Goal: Transaction & Acquisition: Purchase product/service

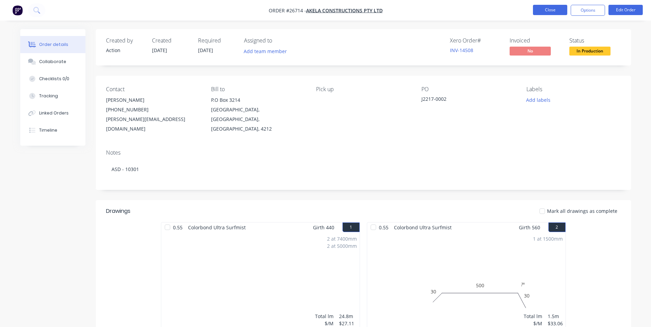
click at [560, 10] on button "Close" at bounding box center [550, 10] width 34 height 10
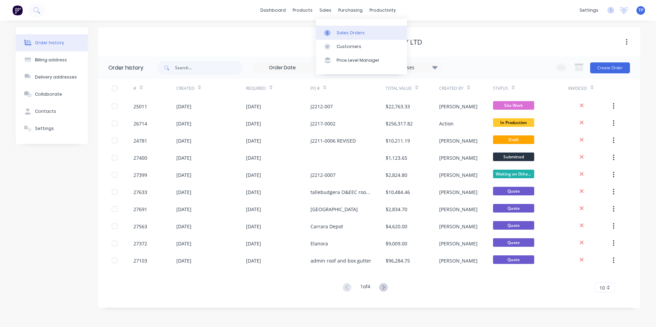
click at [353, 32] on div "Sales Orders" at bounding box center [351, 33] width 28 height 6
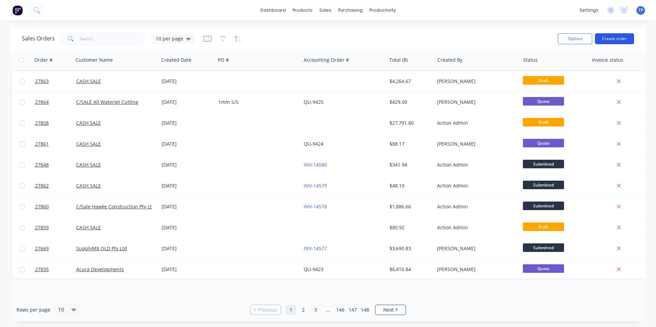
click at [628, 38] on button "Create order" at bounding box center [614, 38] width 39 height 11
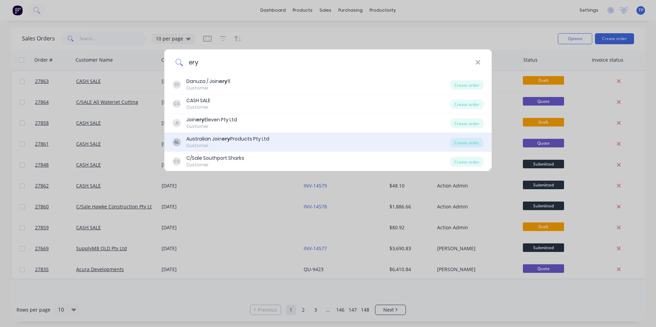
type input "ery"
click at [202, 138] on div "Australian Join ery Products Pty Ltd" at bounding box center [227, 139] width 83 height 7
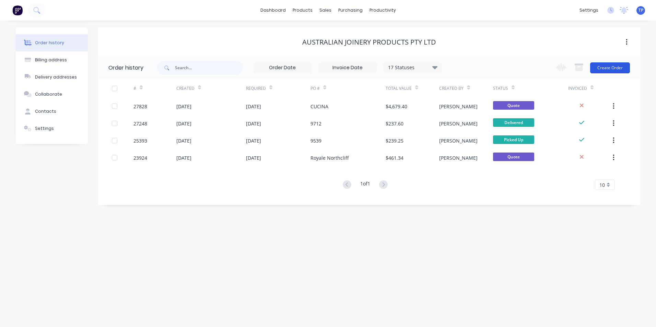
click at [620, 65] on button "Create Order" at bounding box center [610, 67] width 40 height 11
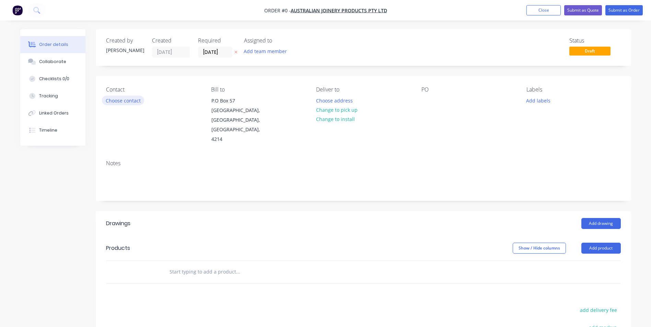
click at [120, 100] on button "Choose contact" at bounding box center [123, 100] width 42 height 9
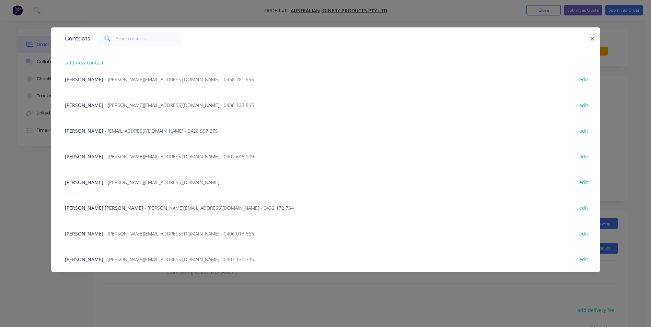
scroll to position [113, 0]
click at [86, 207] on span "[PERSON_NAME] [PERSON_NAME]" at bounding box center [104, 207] width 78 height 7
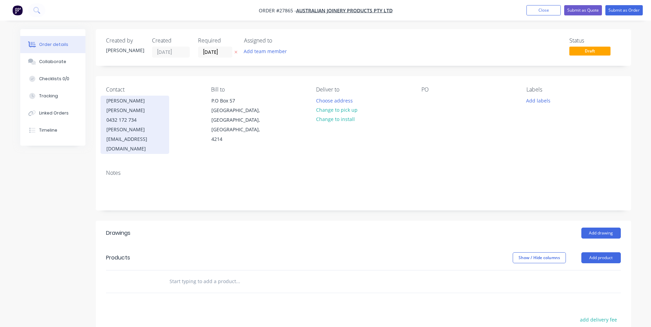
click at [133, 115] on div "0432 172 734" at bounding box center [134, 120] width 57 height 10
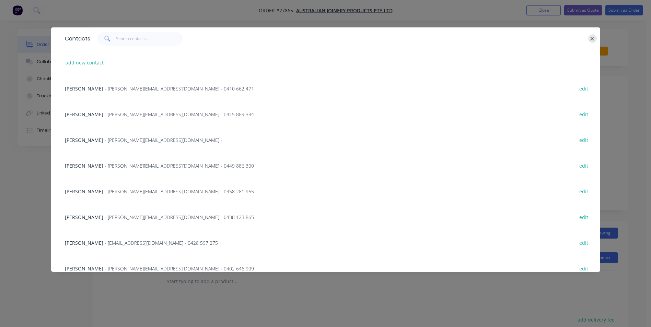
click at [593, 38] on icon "button" at bounding box center [593, 39] width 4 height 4
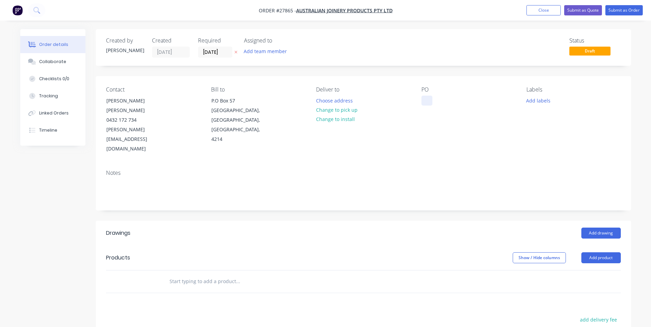
click at [426, 100] on div at bounding box center [426, 101] width 11 height 10
click at [339, 109] on button "Change to pick up" at bounding box center [336, 109] width 49 height 9
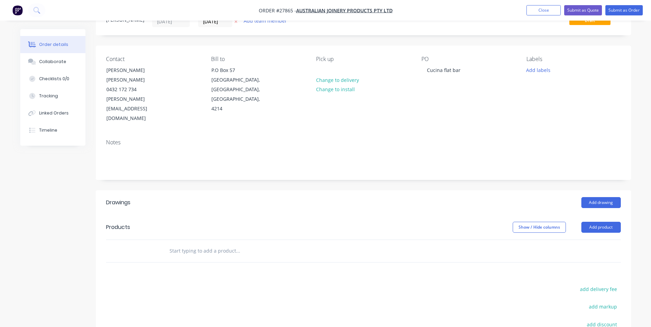
scroll to position [69, 0]
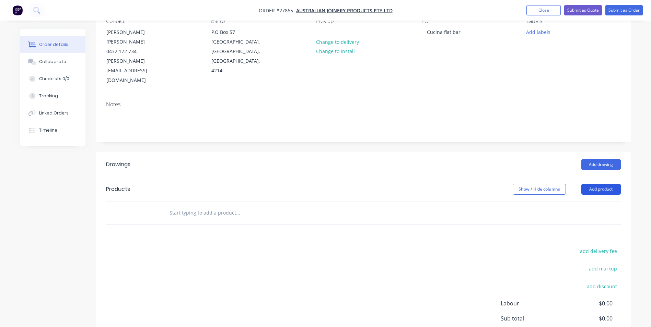
click at [592, 184] on button "Add product" at bounding box center [600, 189] width 39 height 11
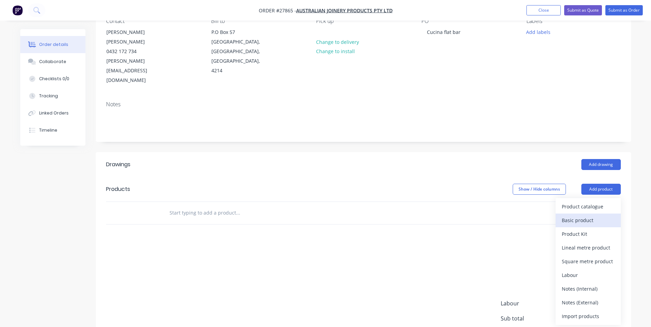
click at [579, 215] on div "Basic product" at bounding box center [588, 220] width 53 height 10
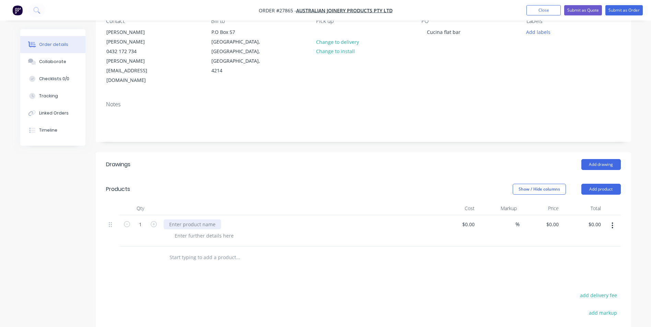
click at [199, 220] on div at bounding box center [192, 225] width 57 height 10
click at [532, 247] on div at bounding box center [363, 258] width 515 height 22
click at [599, 184] on button "Add product" at bounding box center [600, 189] width 39 height 11
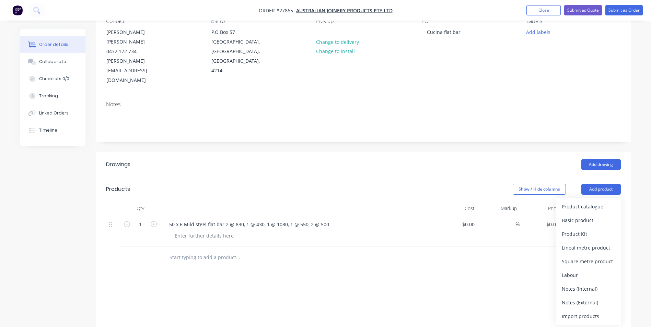
click at [469, 159] on div "Add drawing" at bounding box center [417, 164] width 405 height 11
click at [597, 220] on input "0.00" at bounding box center [596, 225] width 16 height 10
type input "240"
type input "$240.00"
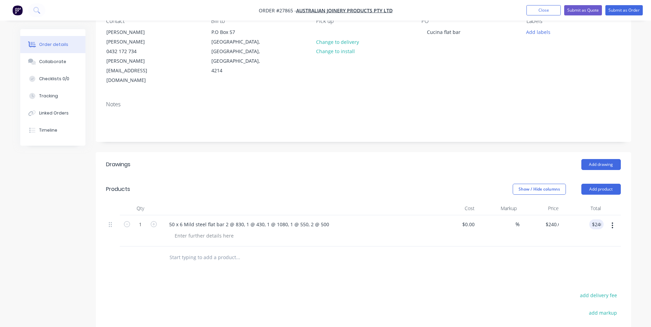
click at [562, 247] on div at bounding box center [363, 258] width 515 height 22
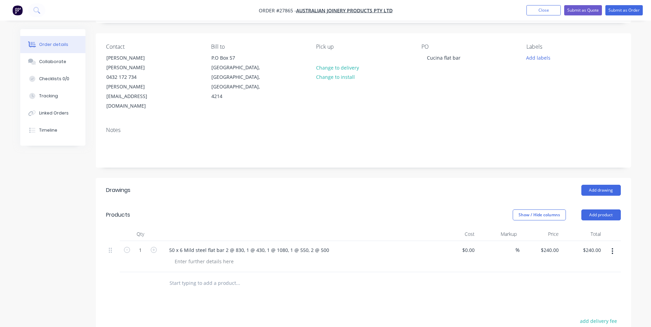
scroll to position [0, 0]
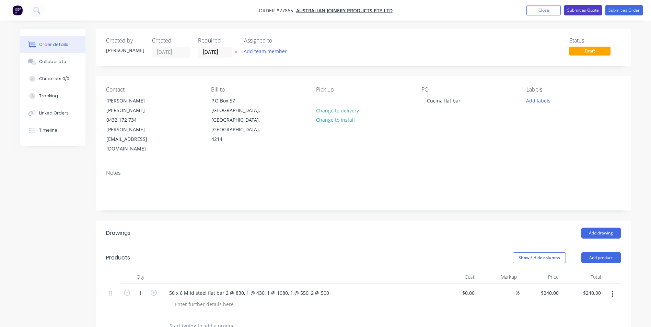
click at [588, 9] on button "Submit as Quote" at bounding box center [583, 10] width 38 height 10
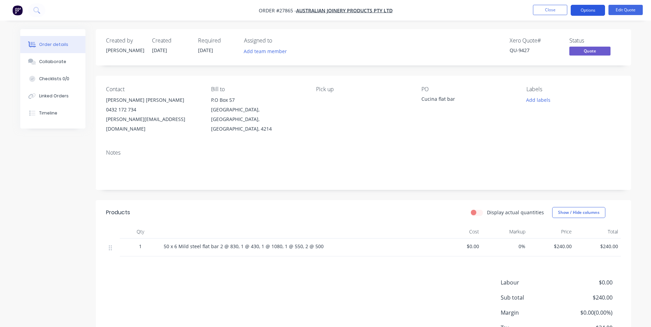
click at [595, 10] on button "Options" at bounding box center [588, 10] width 34 height 11
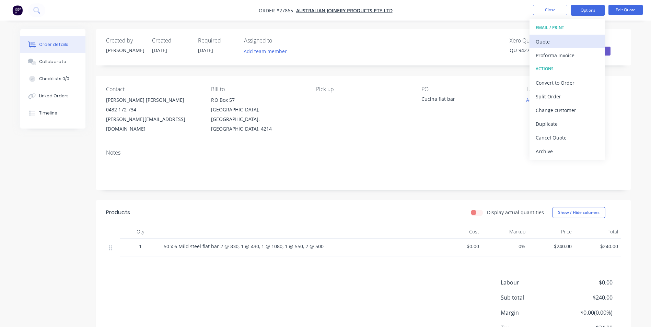
click at [538, 42] on div "Quote" at bounding box center [567, 42] width 63 height 10
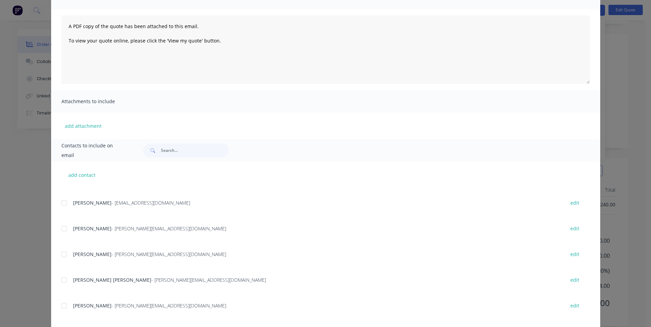
scroll to position [145, 0]
click at [64, 279] on div at bounding box center [64, 280] width 14 height 14
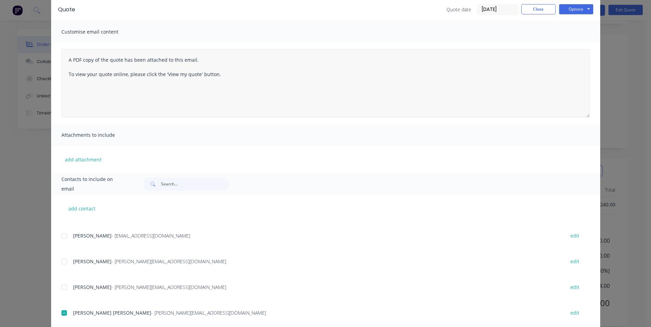
scroll to position [0, 0]
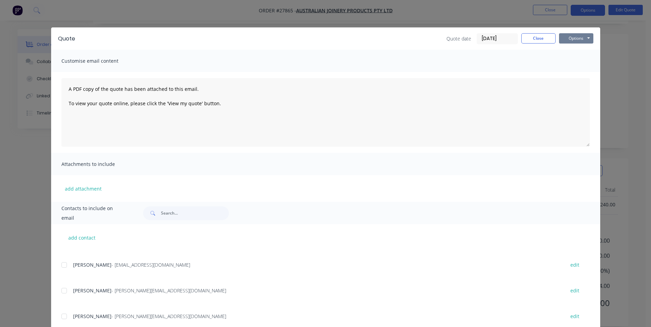
click at [571, 37] on button "Options" at bounding box center [576, 38] width 34 height 10
click at [576, 72] on button "Email" at bounding box center [581, 73] width 44 height 11
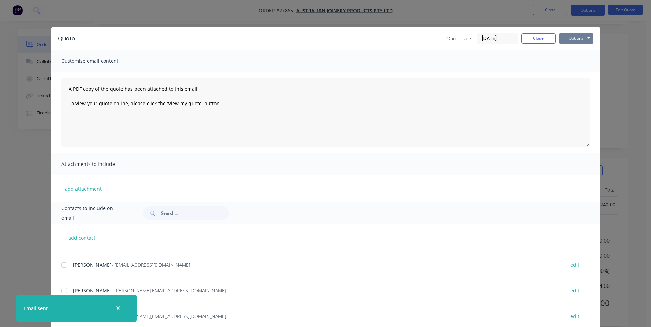
click at [567, 38] on button "Options" at bounding box center [576, 38] width 34 height 10
click at [570, 61] on button "Print" at bounding box center [581, 61] width 44 height 11
click at [525, 36] on button "Close" at bounding box center [538, 38] width 34 height 10
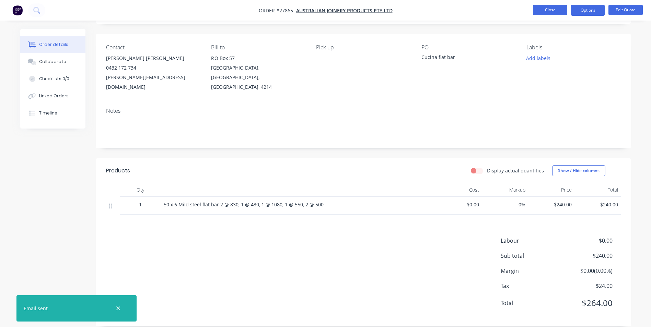
click at [542, 10] on button "Close" at bounding box center [550, 10] width 34 height 10
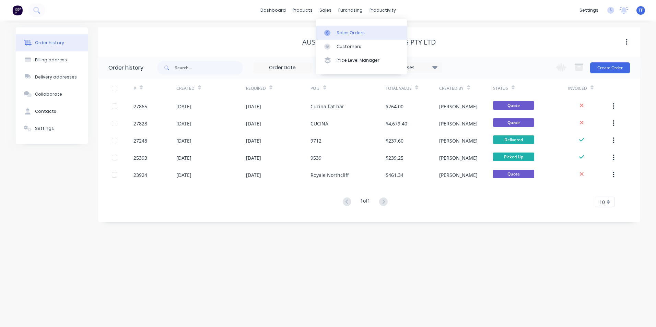
click at [339, 35] on div "Sales Orders" at bounding box center [351, 33] width 28 height 6
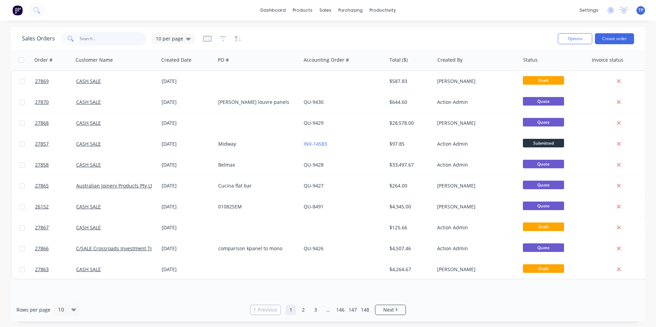
click at [104, 42] on input "text" at bounding box center [113, 39] width 67 height 14
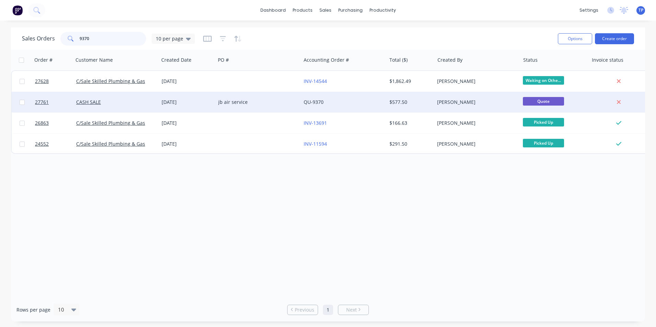
type input "9370"
click at [265, 103] on div "jb air service" at bounding box center [256, 102] width 76 height 7
